Goal: Communication & Community: Answer question/provide support

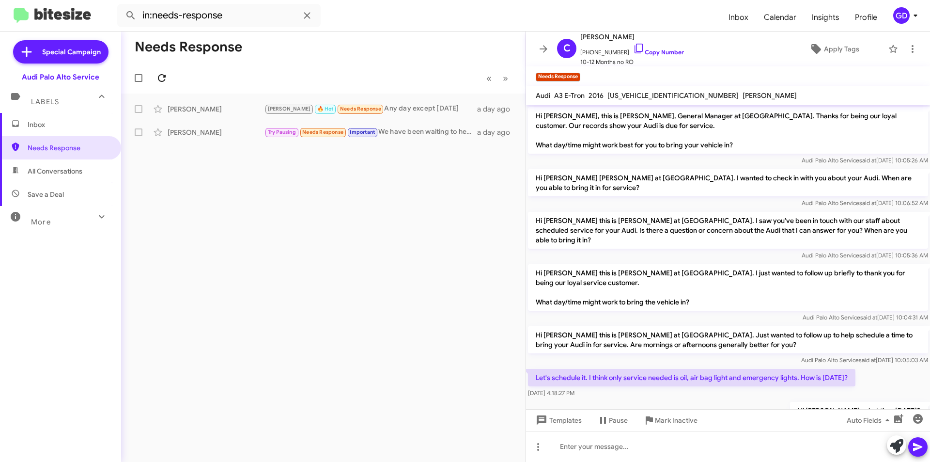
scroll to position [111, 0]
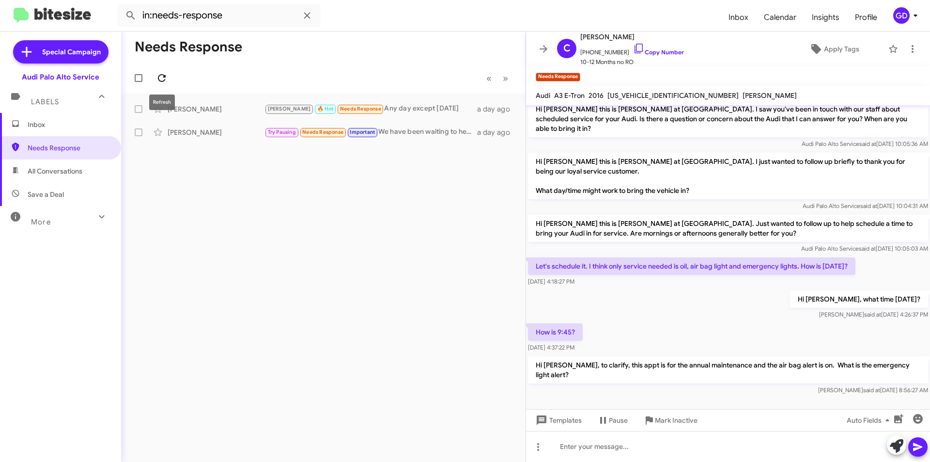
click at [159, 81] on icon at bounding box center [162, 78] width 12 height 12
click at [196, 114] on div "[PERSON_NAME] Needs Response 🔥 Hot Hi Thanks for the reminder I just booked a t…" at bounding box center [323, 108] width 389 height 19
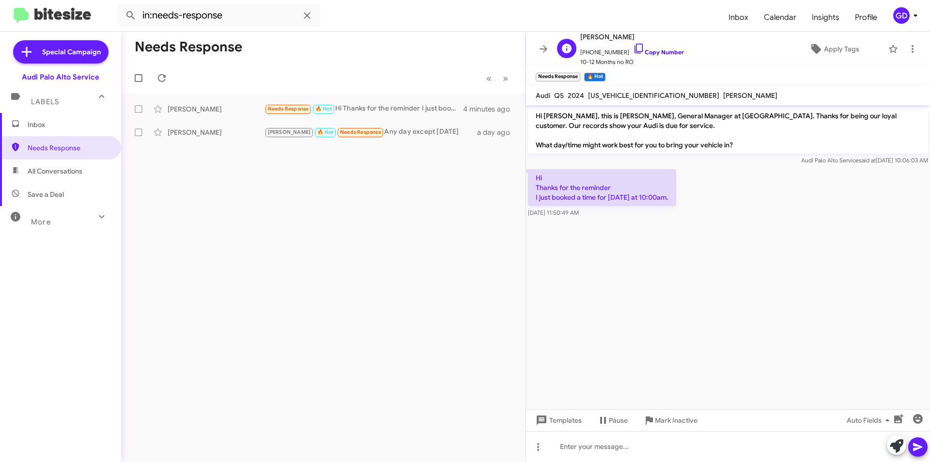
click at [647, 52] on link "Copy Number" at bounding box center [658, 51] width 51 height 7
click at [581, 443] on div at bounding box center [728, 446] width 404 height 31
click at [918, 446] on icon at bounding box center [917, 447] width 9 height 8
click at [832, 51] on span "Apply Tags" at bounding box center [841, 48] width 35 height 17
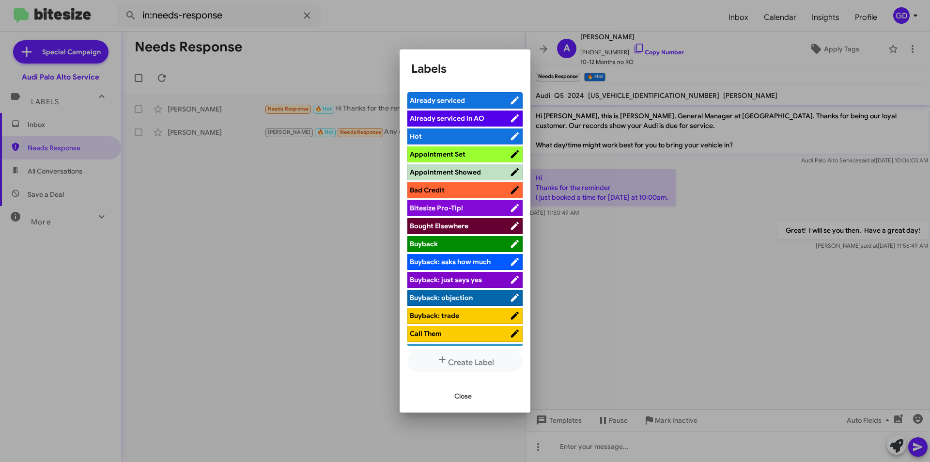
click at [448, 101] on span "Already serviced" at bounding box center [437, 100] width 55 height 9
click at [446, 152] on span "Appointment Set" at bounding box center [438, 154] width 56 height 9
click at [441, 101] on span "Already serviced" at bounding box center [437, 100] width 55 height 9
click at [429, 152] on span "Appointment Set" at bounding box center [438, 154] width 56 height 9
click at [462, 396] on span "Close" at bounding box center [462, 395] width 17 height 17
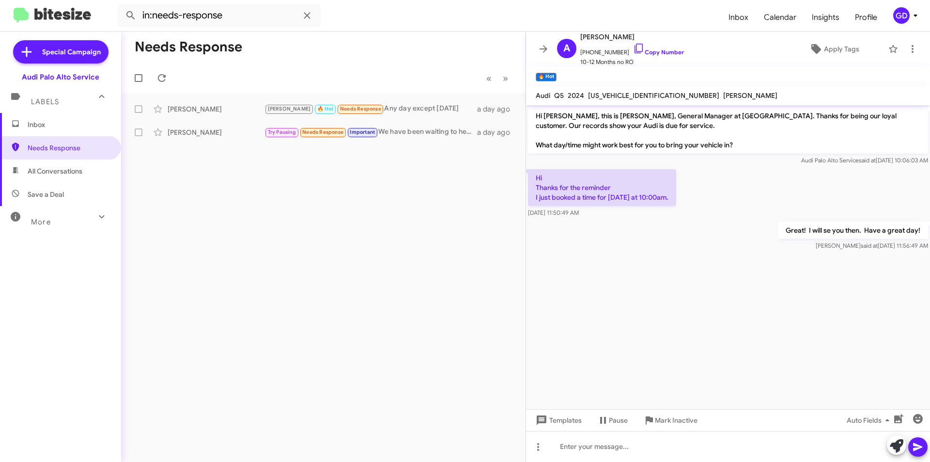
click at [406, 312] on div "Needs Response « Previous » Next [PERSON_NAME] Will [PERSON_NAME] 🔥 Hot Needs R…" at bounding box center [323, 246] width 404 height 430
click at [160, 79] on icon at bounding box center [162, 78] width 12 height 12
click at [38, 129] on span "Inbox" at bounding box center [60, 124] width 121 height 23
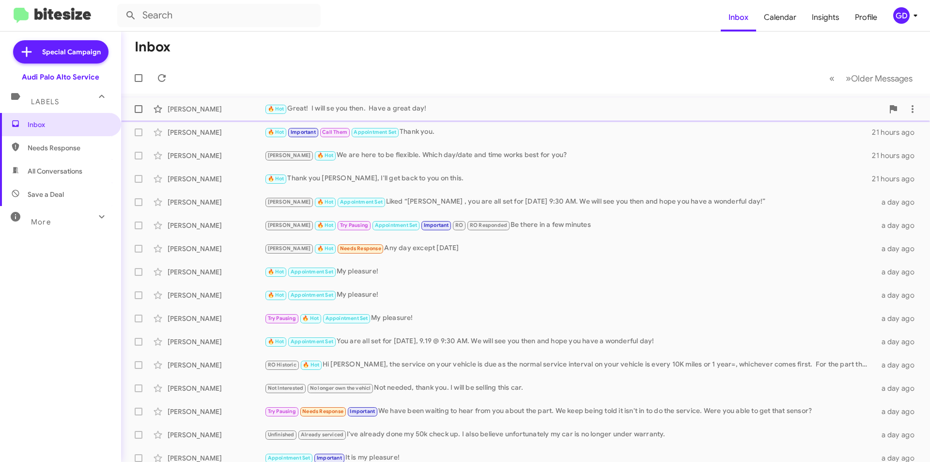
click at [349, 109] on div "🔥 Hot Great! I will se you then. Have a great day!" at bounding box center [573, 108] width 619 height 11
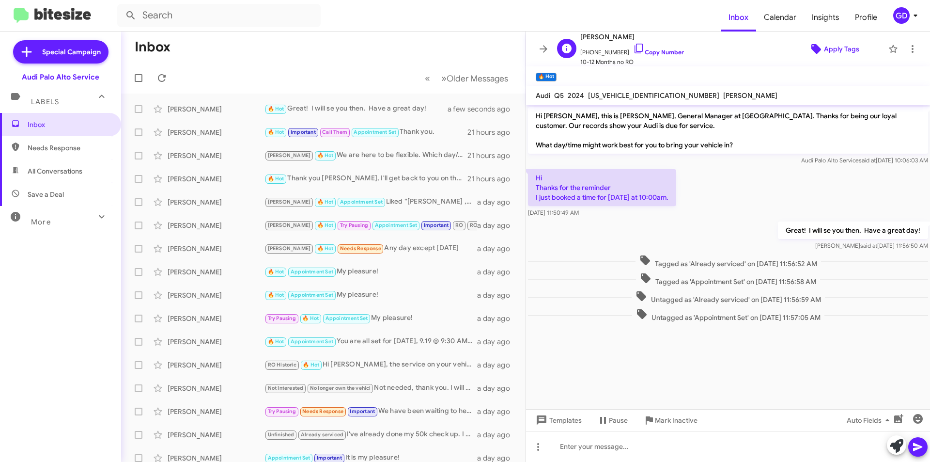
click at [831, 52] on span "Apply Tags" at bounding box center [841, 48] width 35 height 17
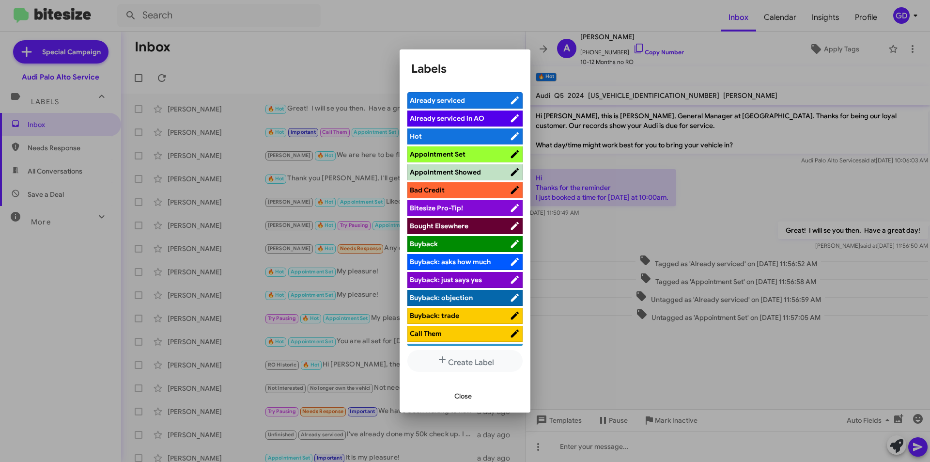
click at [453, 153] on span "Appointment Set" at bounding box center [438, 154] width 56 height 9
drag, startPoint x: 470, startPoint y: 396, endPoint x: 479, endPoint y: 396, distance: 9.2
click at [471, 396] on span "Close" at bounding box center [462, 395] width 17 height 17
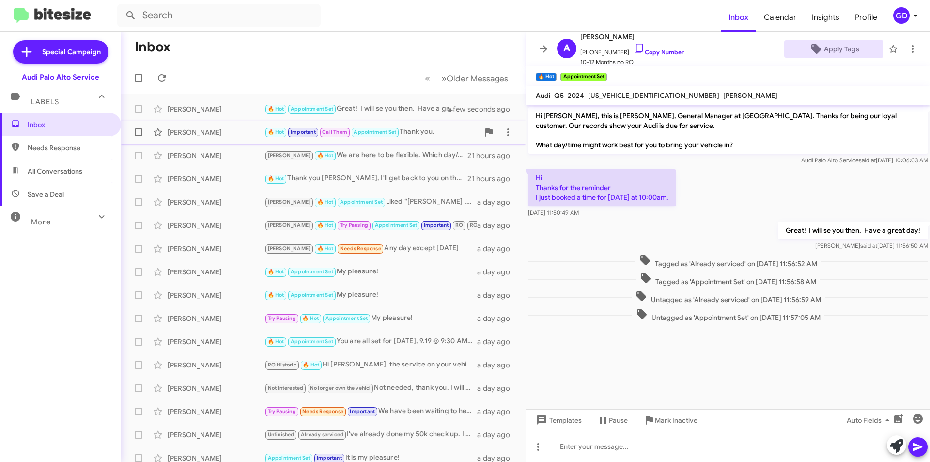
click at [186, 134] on div "[PERSON_NAME]" at bounding box center [216, 132] width 97 height 10
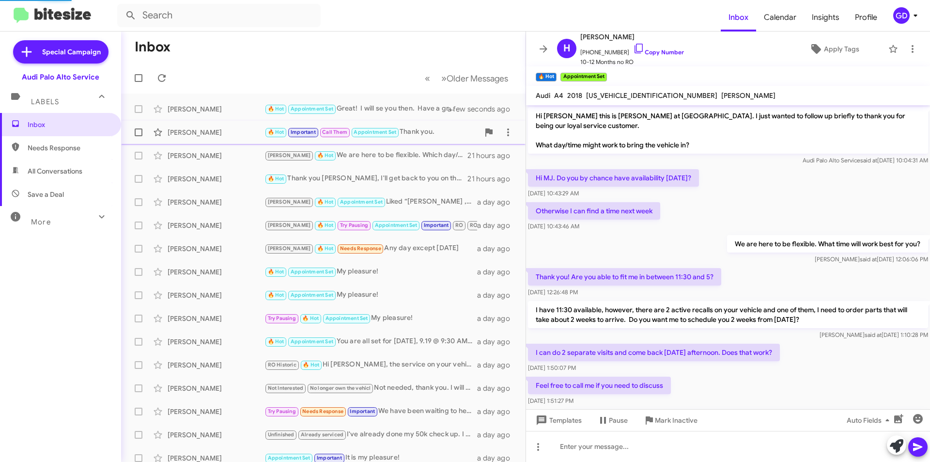
scroll to position [476, 0]
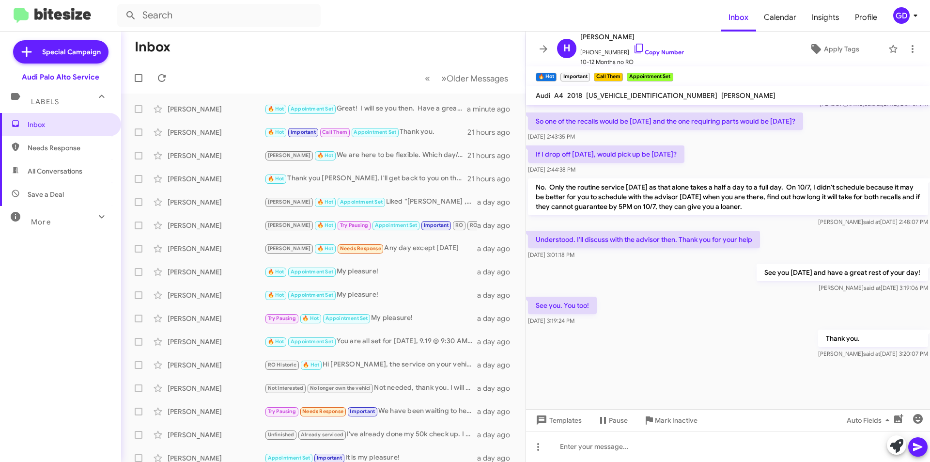
drag, startPoint x: 51, startPoint y: 148, endPoint x: 93, endPoint y: 152, distance: 42.3
click at [51, 147] on span "Needs Response" at bounding box center [69, 148] width 82 height 10
type input "in:needs-response"
